Goal: Task Accomplishment & Management: Manage account settings

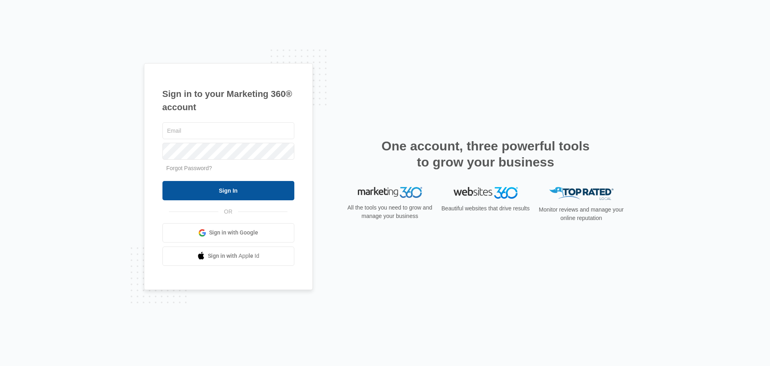
type input "[EMAIL_ADDRESS][DOMAIN_NAME]"
click at [227, 191] on input "Sign In" at bounding box center [228, 190] width 132 height 19
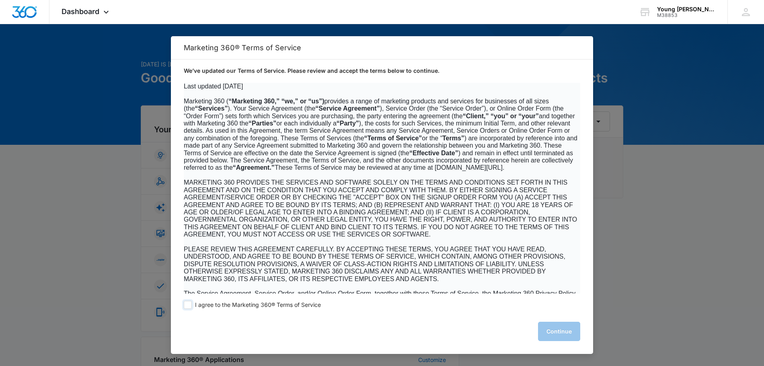
click at [186, 306] on span at bounding box center [188, 305] width 8 height 8
click at [186, 306] on input "I agree to the Marketing 360® Terms of Service" at bounding box center [188, 305] width 8 height 8
checkbox input "true"
click at [549, 340] on button "Continue" at bounding box center [559, 331] width 42 height 19
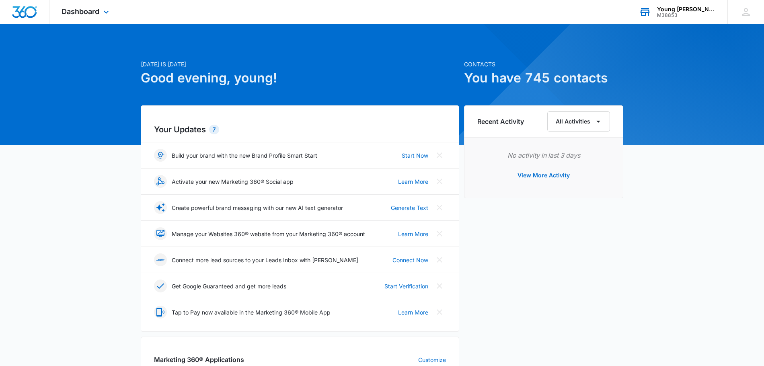
click at [680, 14] on div "M38853" at bounding box center [686, 15] width 59 height 6
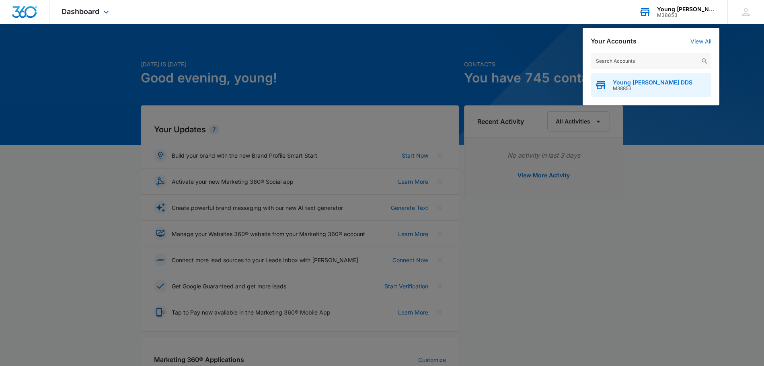
click at [645, 83] on span "Young [PERSON_NAME] DDS" at bounding box center [652, 82] width 80 height 6
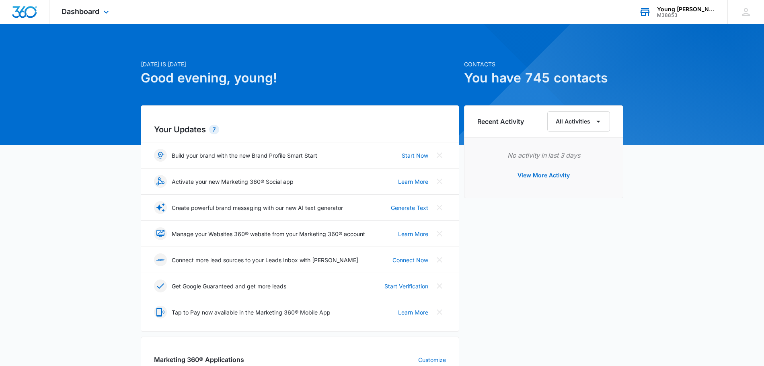
click at [696, 9] on div "Young [PERSON_NAME] DDS" at bounding box center [686, 9] width 59 height 6
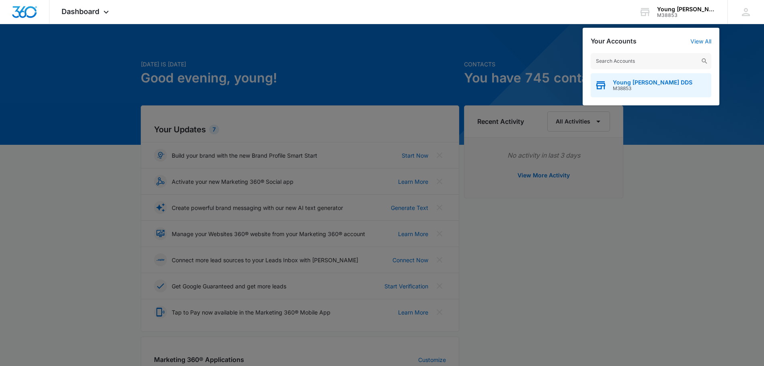
click at [631, 83] on span "Young [PERSON_NAME] DDS" at bounding box center [652, 82] width 80 height 6
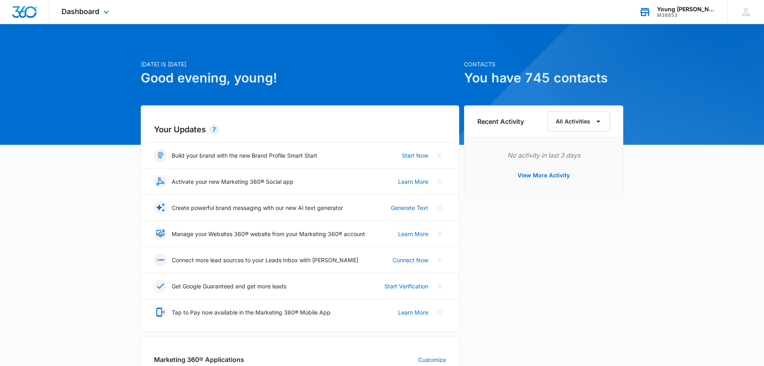
click at [688, 8] on div "Young [PERSON_NAME] DDS" at bounding box center [686, 9] width 59 height 6
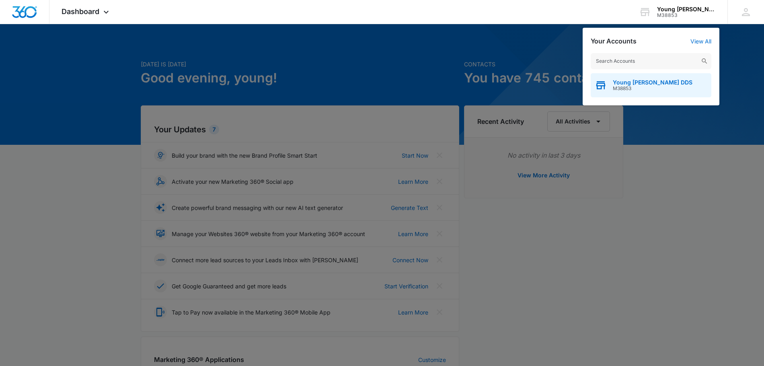
click at [600, 85] on icon "button" at bounding box center [600, 86] width 9 height 6
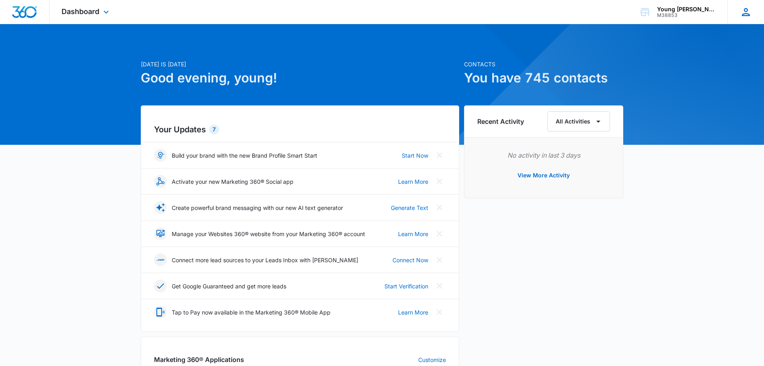
click at [740, 17] on icon at bounding box center [745, 12] width 12 height 12
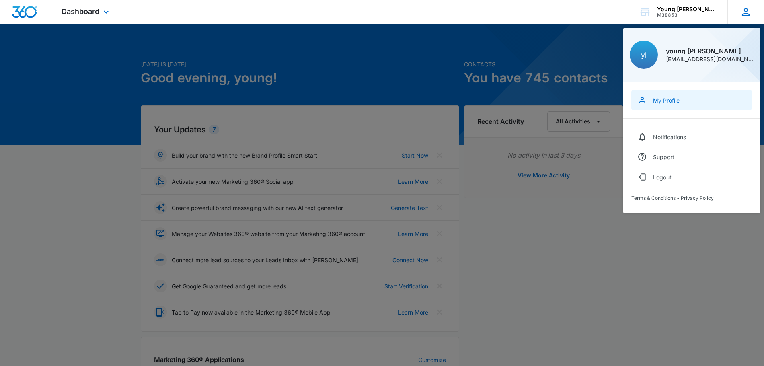
click at [662, 98] on div "My Profile" at bounding box center [666, 100] width 27 height 7
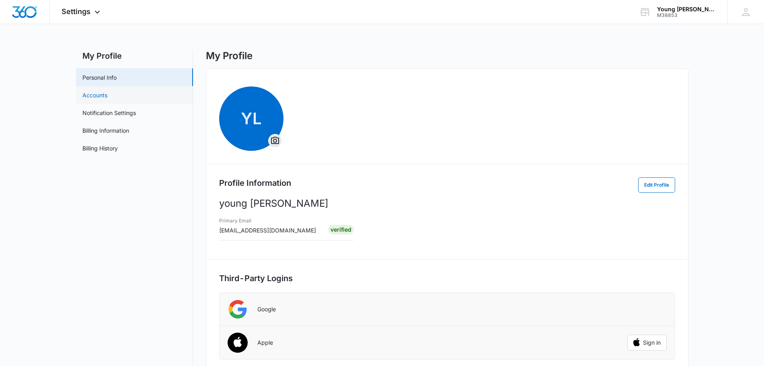
click at [104, 96] on link "Accounts" at bounding box center [94, 95] width 25 height 8
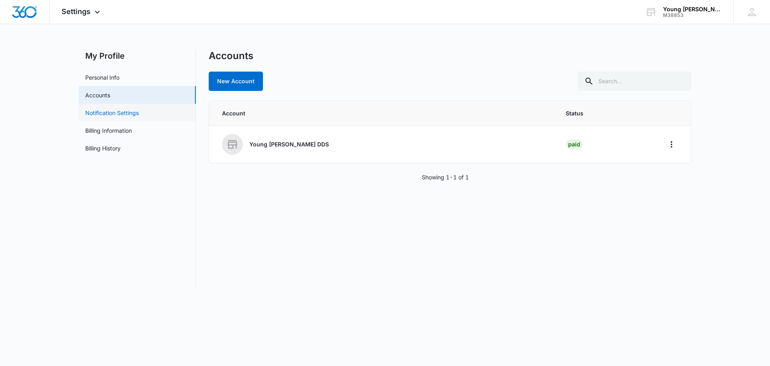
click at [105, 114] on link "Notification Settings" at bounding box center [111, 113] width 53 height 8
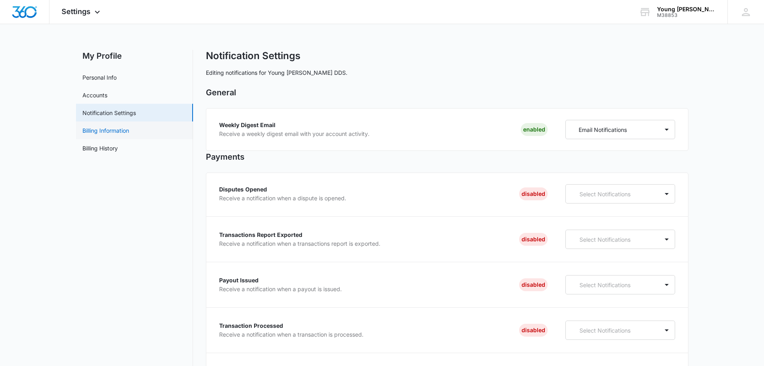
click at [119, 129] on link "Billing Information" at bounding box center [105, 130] width 47 height 8
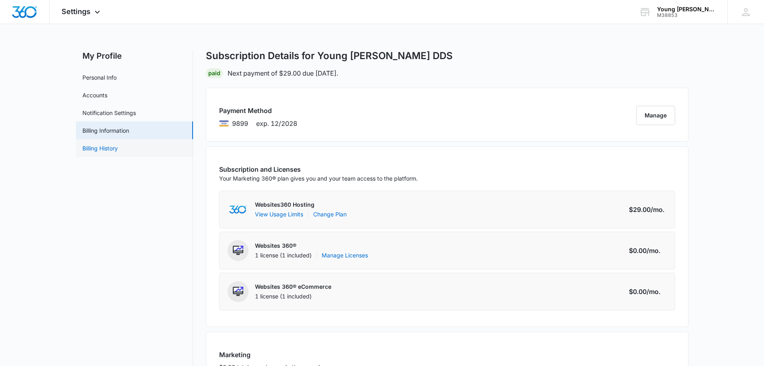
click at [89, 146] on link "Billing History" at bounding box center [99, 148] width 35 height 8
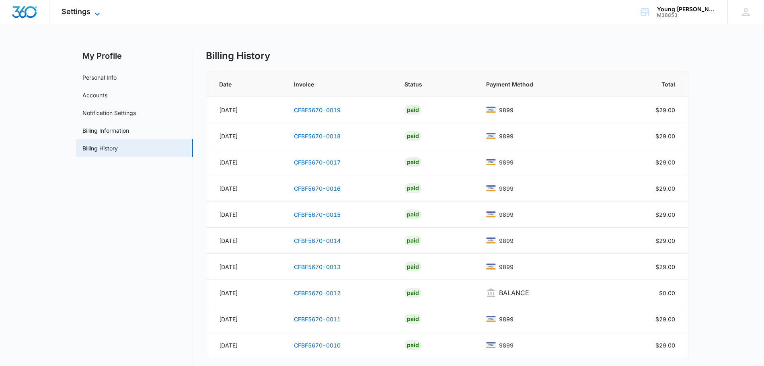
click at [93, 11] on icon at bounding box center [97, 14] width 10 height 10
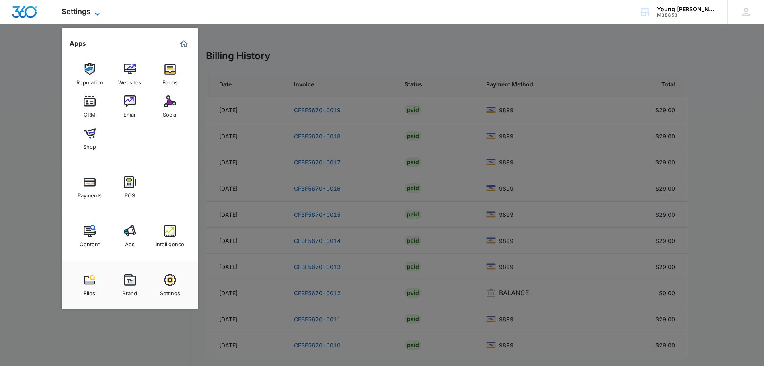
click at [94, 10] on icon at bounding box center [97, 14] width 10 height 10
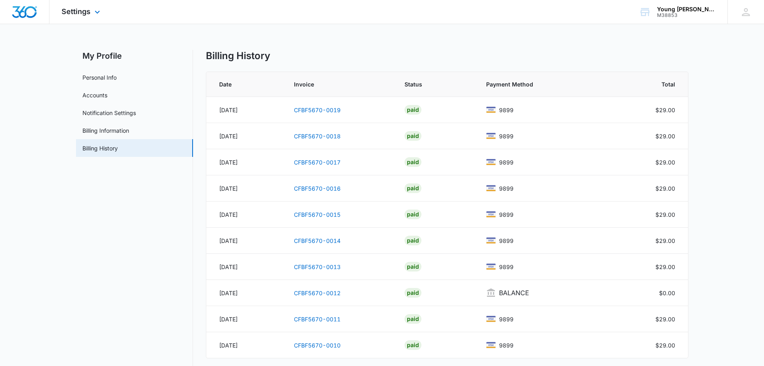
click at [21, 18] on img "Dashboard" at bounding box center [25, 12] width 26 height 12
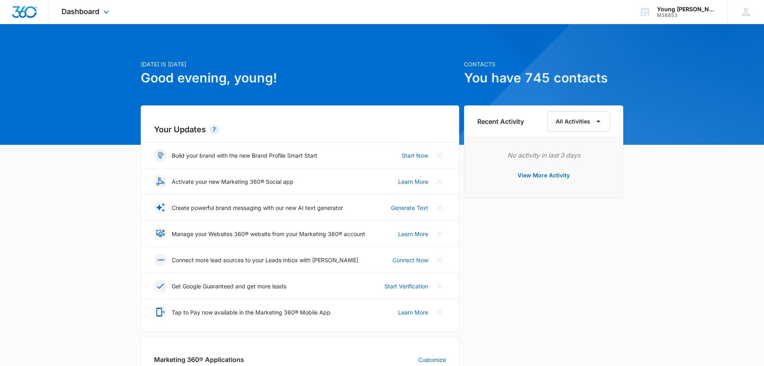
click at [98, 16] on div "Dashboard Apps Reputation Websites Forms CRM Email Social Shop Payments POS Con…" at bounding box center [86, 12] width 74 height 24
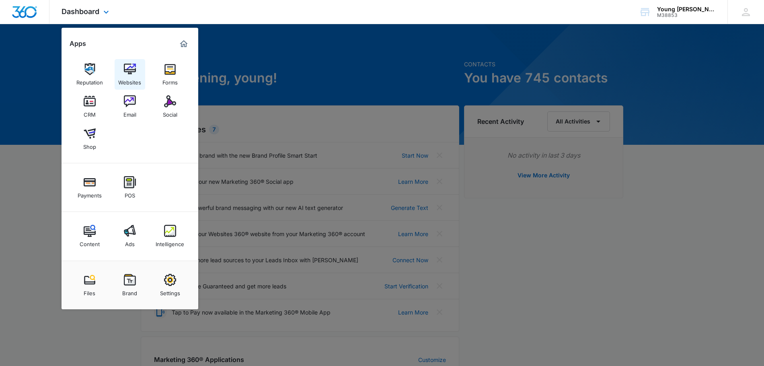
click at [135, 83] on div "Websites" at bounding box center [129, 80] width 23 height 10
